Goal: Task Accomplishment & Management: Manage account settings

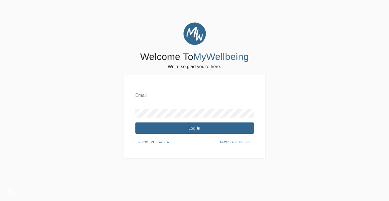
click at [151, 94] on input "text" at bounding box center [194, 95] width 119 height 9
type input "[EMAIL_ADDRESS][DOMAIN_NAME]"
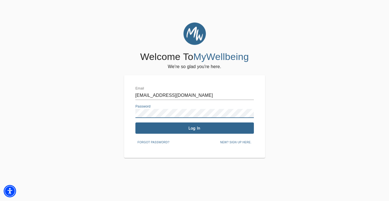
click at [177, 130] on span "Log In" at bounding box center [195, 128] width 114 height 5
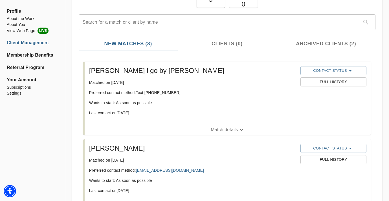
scroll to position [34, 0]
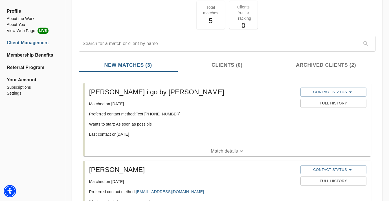
click at [295, 66] on span "Archived Clients (2)" at bounding box center [326, 66] width 92 height 8
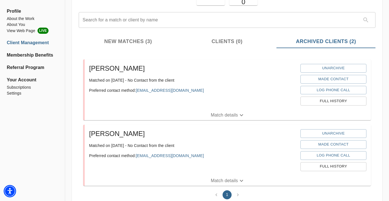
scroll to position [57, 0]
click at [17, 17] on li "About the Work" at bounding box center [32, 19] width 51 height 6
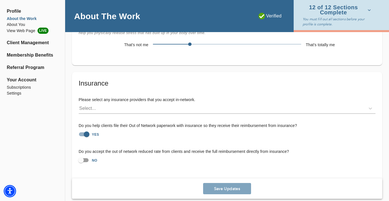
scroll to position [1305, 0]
click at [11, 23] on li "About You" at bounding box center [32, 25] width 51 height 6
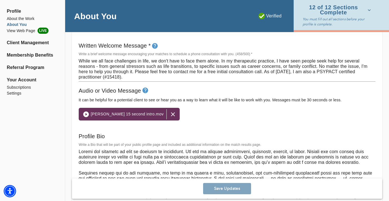
scroll to position [334, 0]
